Goal: Register for event/course

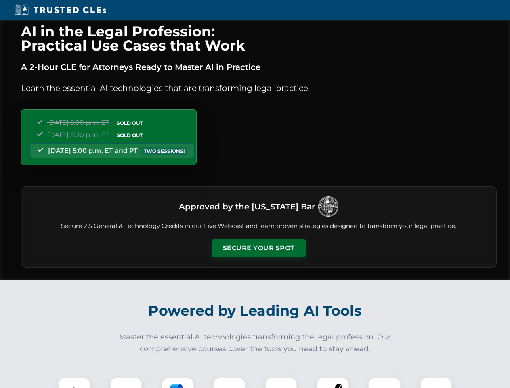
click at [259, 248] on button "Secure Your Spot" at bounding box center [259, 248] width 95 height 19
click at [74, 383] on img at bounding box center [74, 393] width 23 height 23
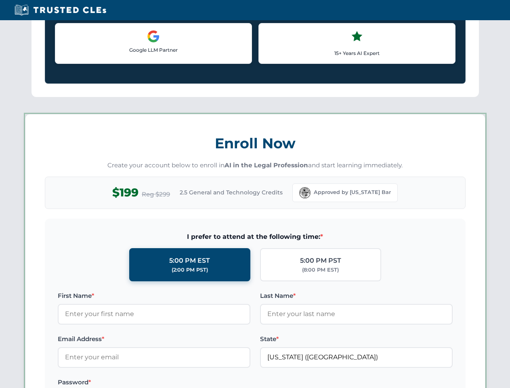
click at [178, 383] on label "Password *" at bounding box center [154, 382] width 193 height 10
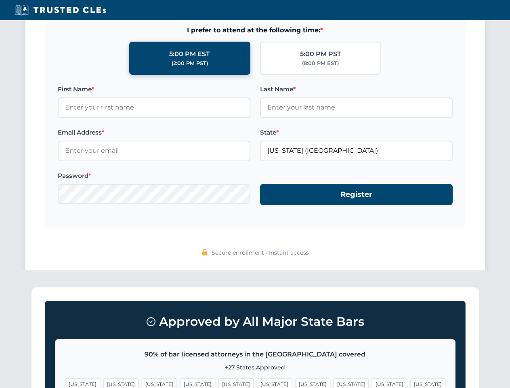
click at [372, 383] on span "[US_STATE]" at bounding box center [389, 384] width 35 height 12
